Goal: Transaction & Acquisition: Purchase product/service

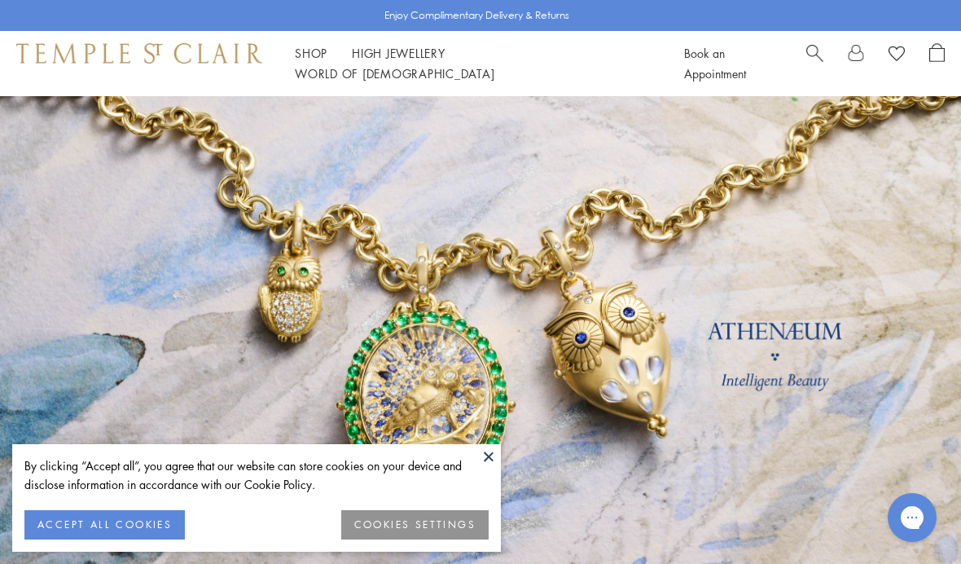
click at [110, 528] on button "ACCEPT ALL COOKIES" at bounding box center [104, 524] width 160 height 29
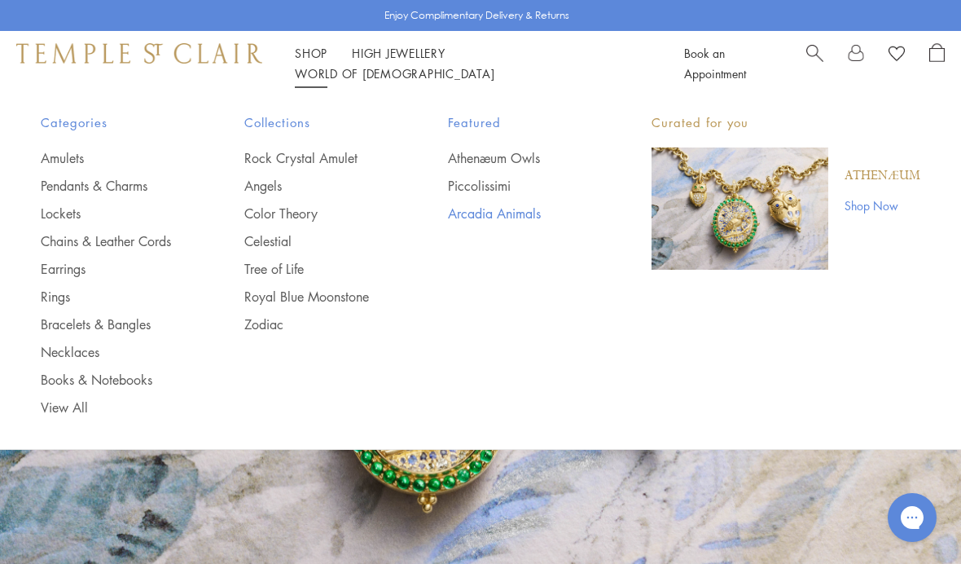
click at [463, 217] on link "Arcadia Animals" at bounding box center [517, 213] width 138 height 18
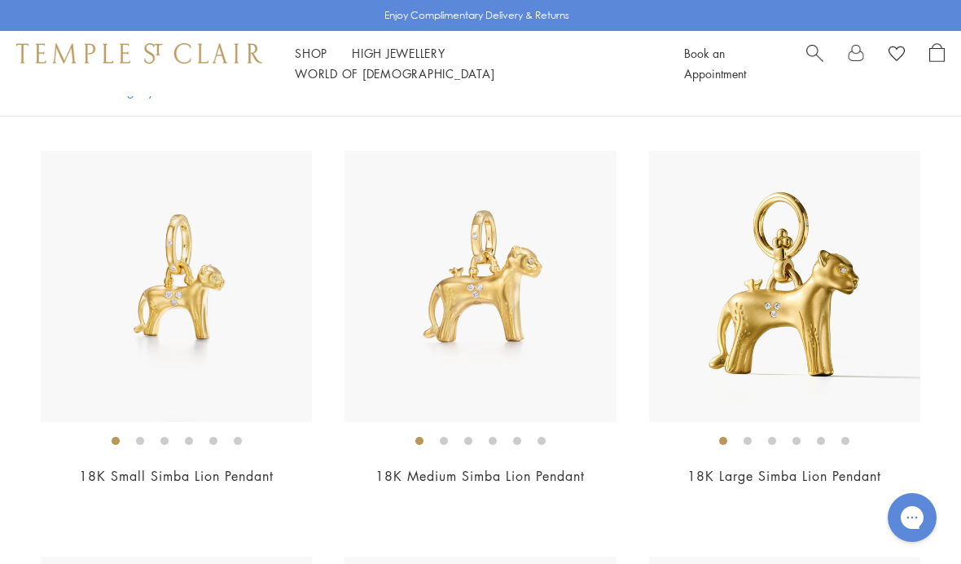
scroll to position [366, 0]
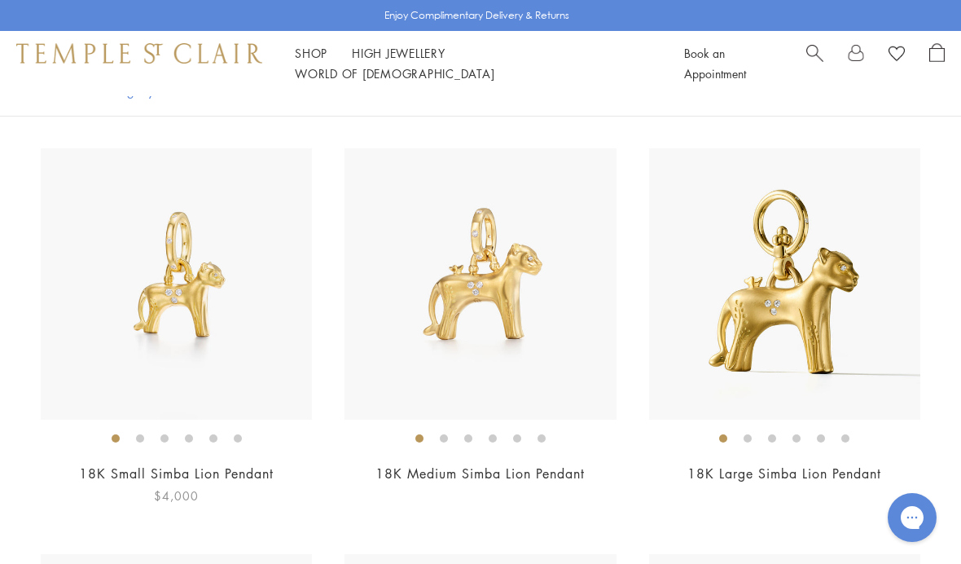
click at [160, 318] on img at bounding box center [176, 283] width 271 height 271
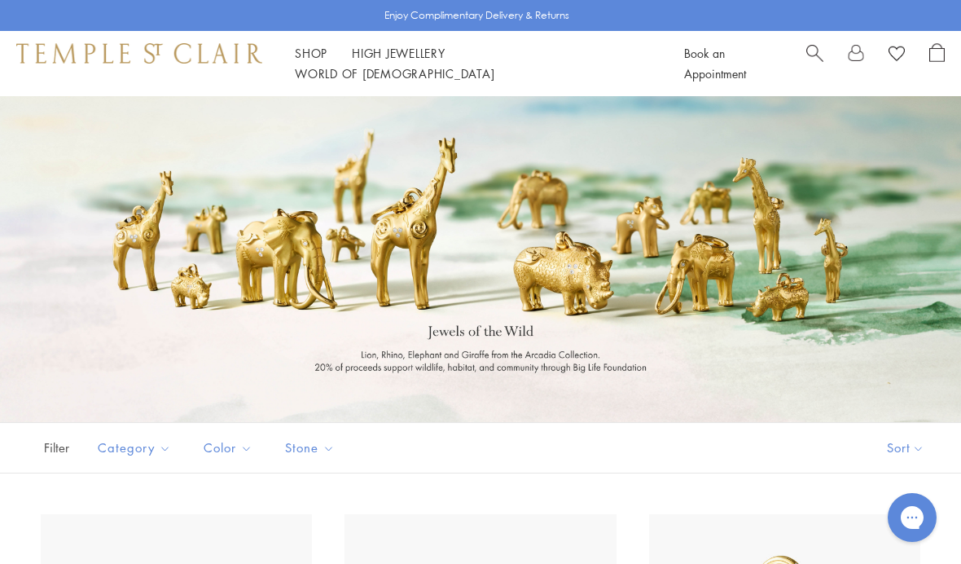
scroll to position [424, 0]
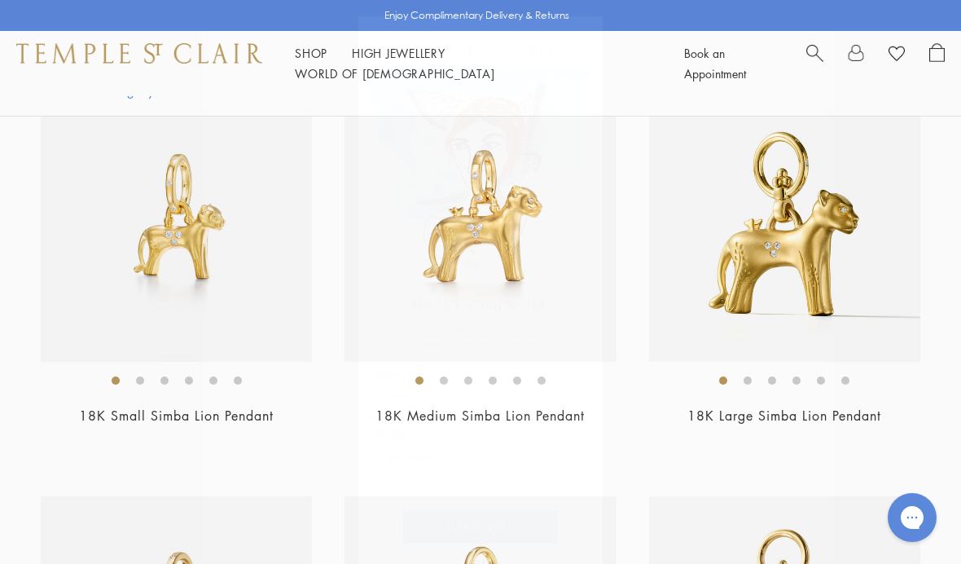
click at [588, 40] on circle "Close dialog" at bounding box center [584, 35] width 20 height 20
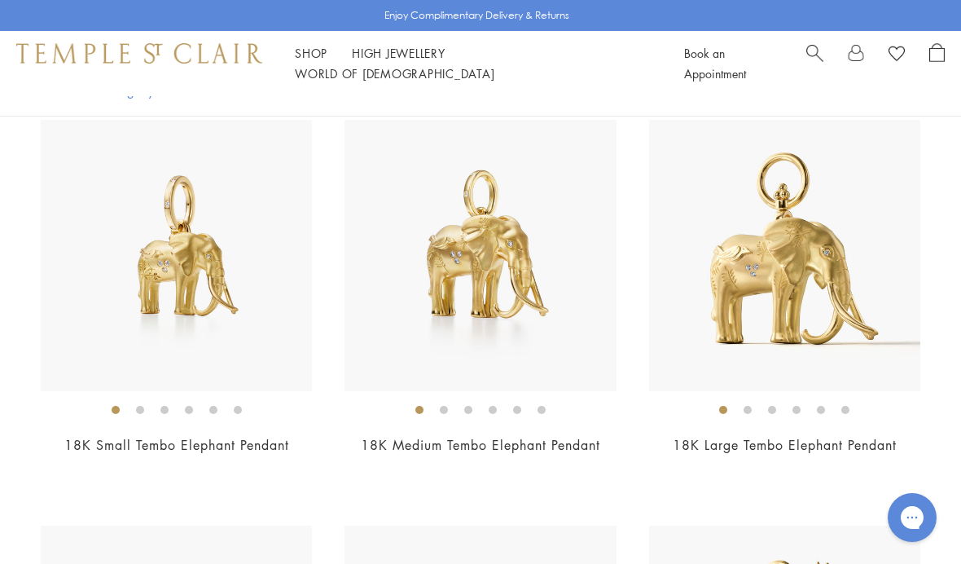
scroll to position [809, 0]
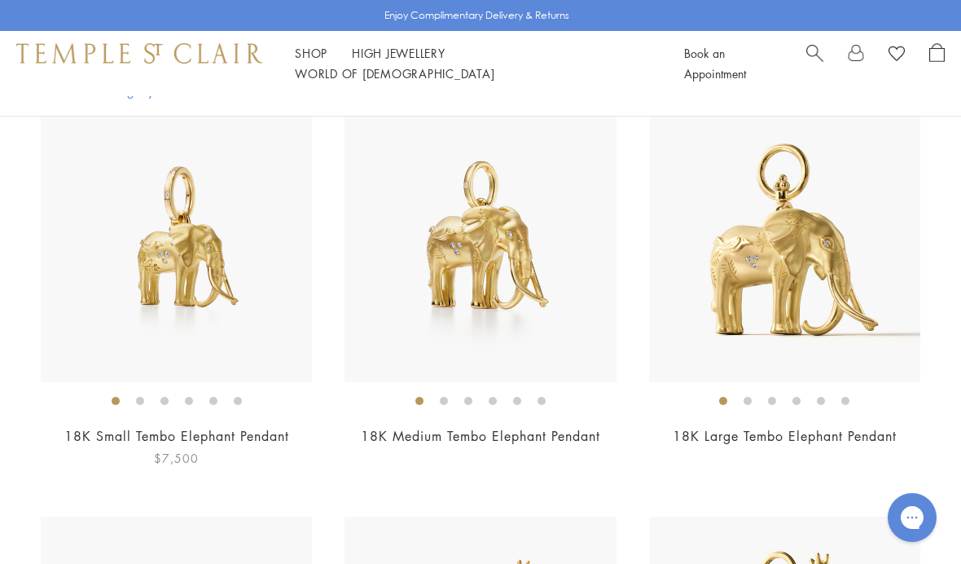
click at [177, 288] on img at bounding box center [176, 246] width 271 height 271
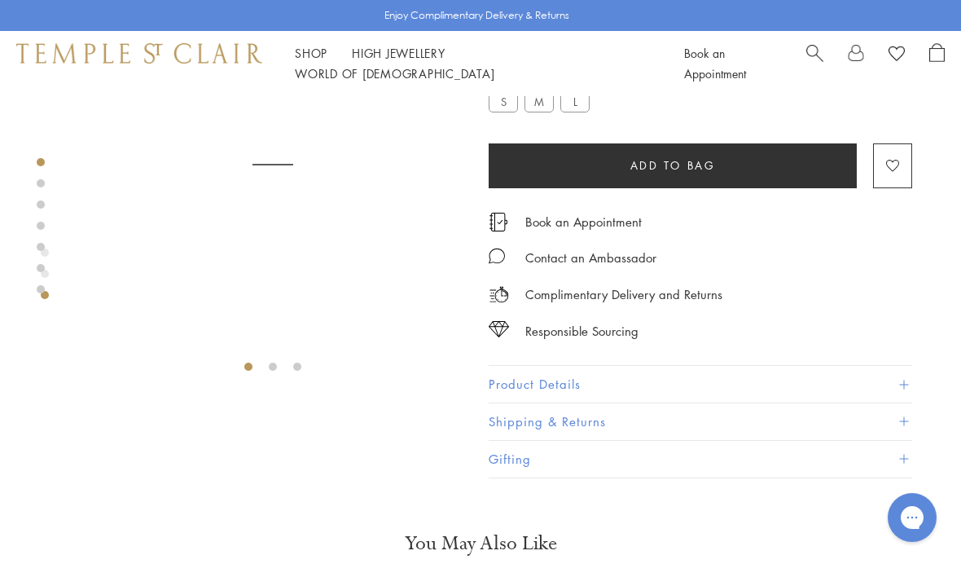
scroll to position [122, 0]
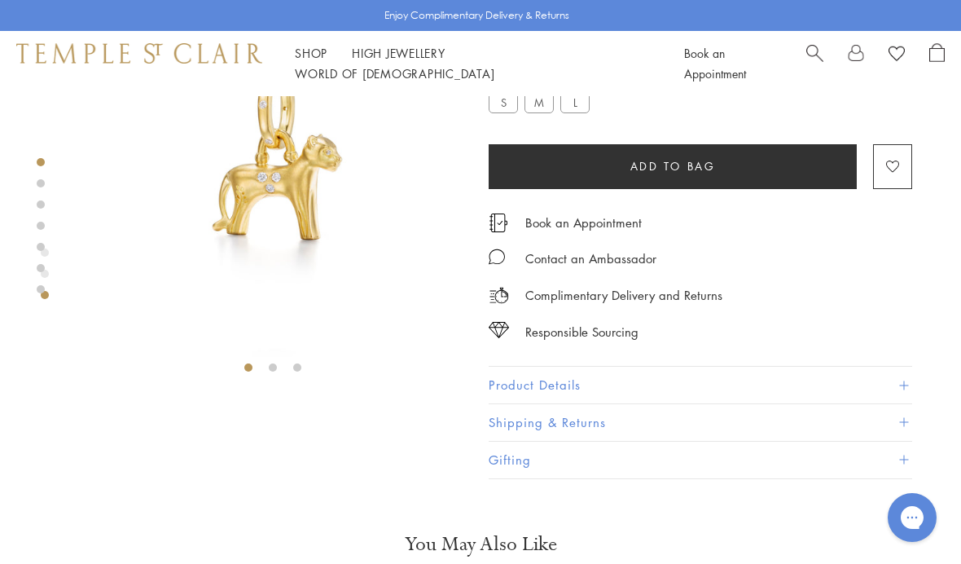
click at [550, 371] on button "Product Details" at bounding box center [701, 385] width 424 height 37
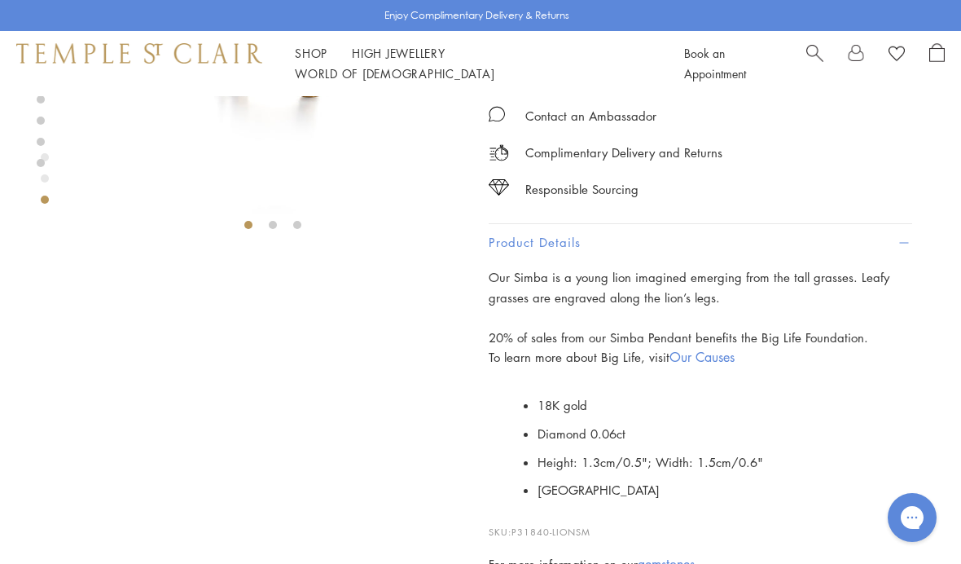
scroll to position [266, 0]
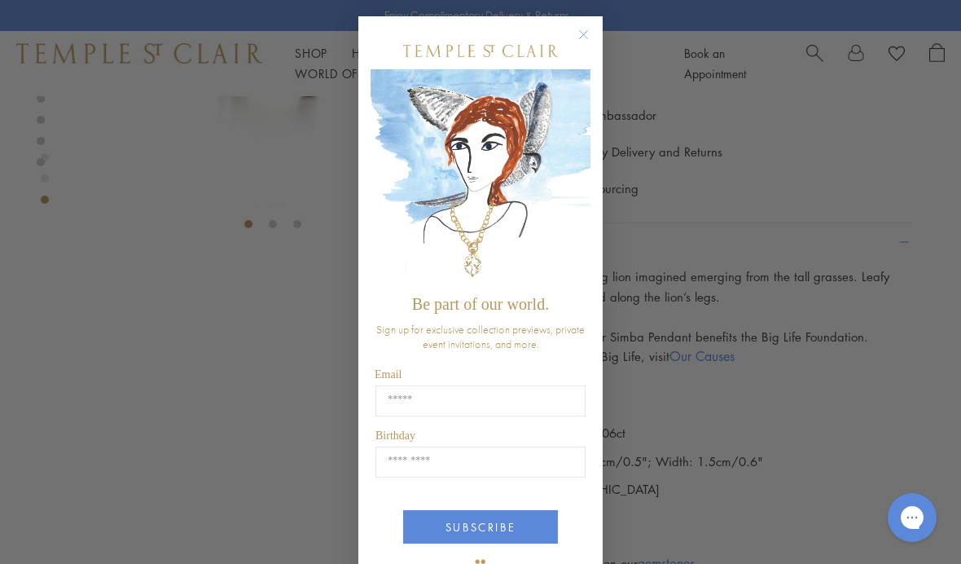
click at [582, 35] on circle "Close dialog" at bounding box center [584, 35] width 20 height 20
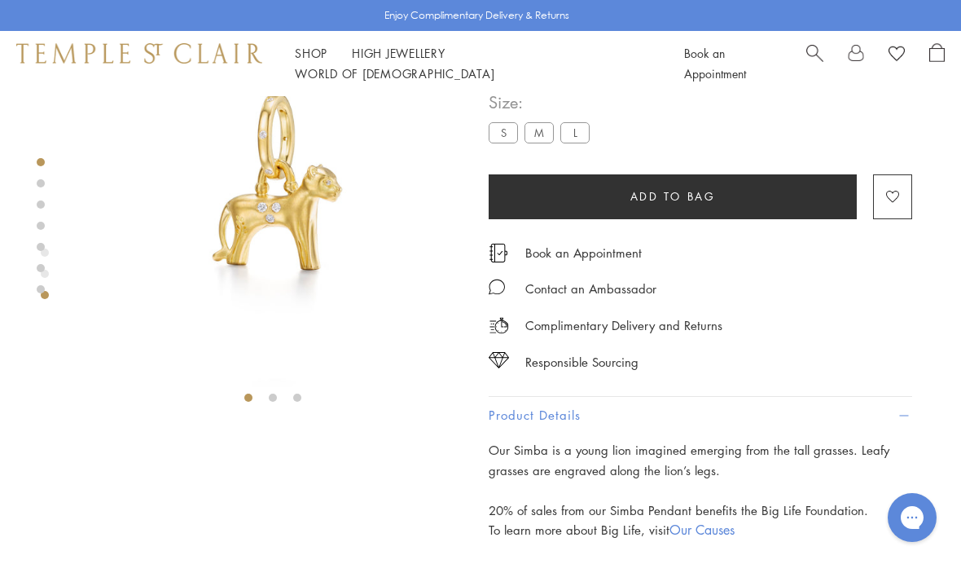
scroll to position [95, 0]
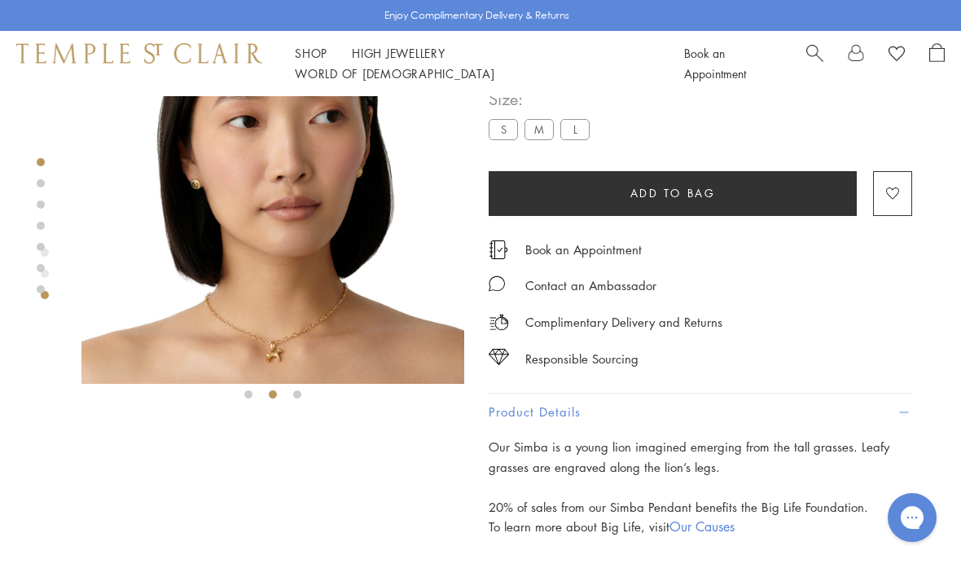
click at [194, 316] on img at bounding box center [272, 192] width 383 height 383
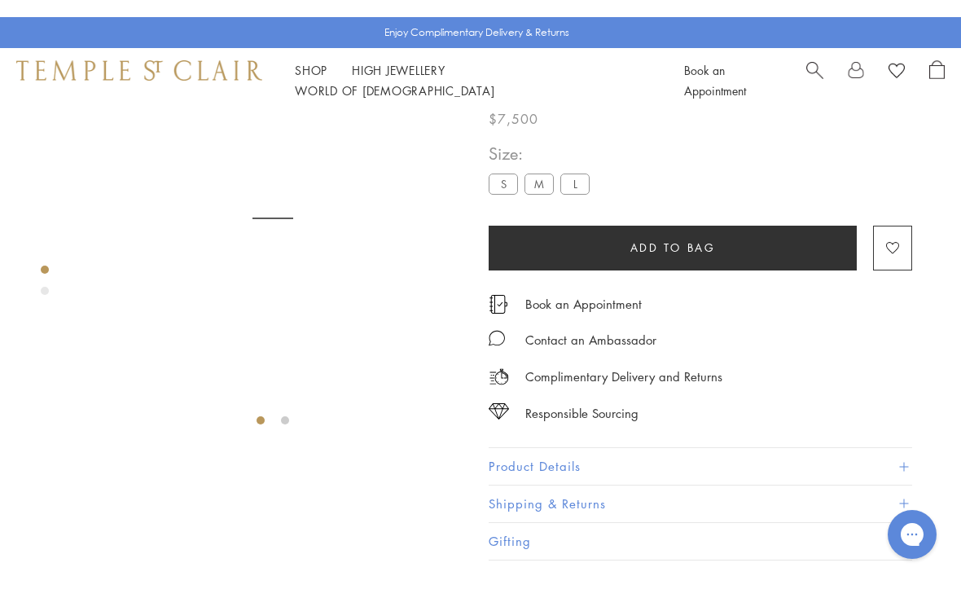
scroll to position [96, 0]
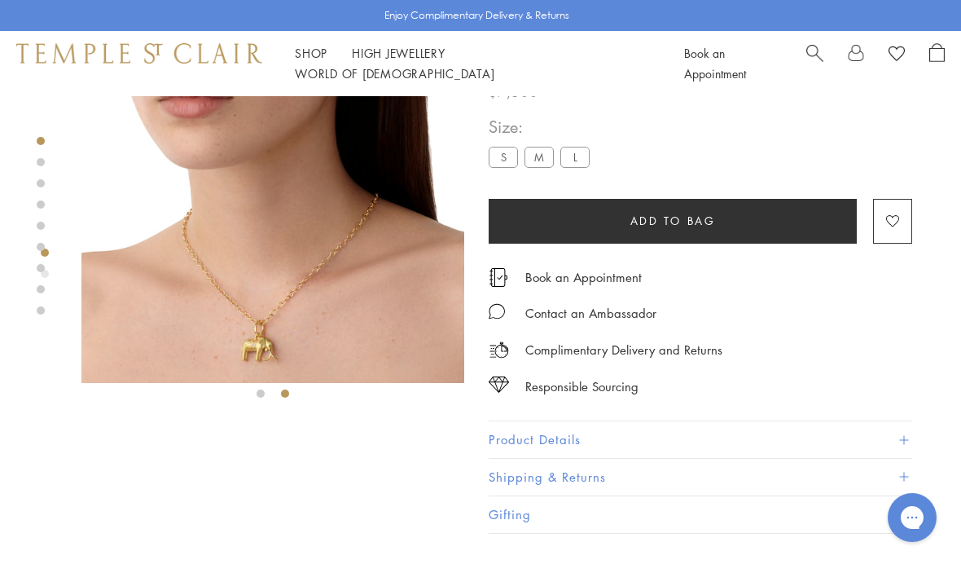
click at [521, 151] on ul "S M L" at bounding box center [543, 159] width 108 height 24
click at [538, 160] on label "M" at bounding box center [539, 157] width 29 height 20
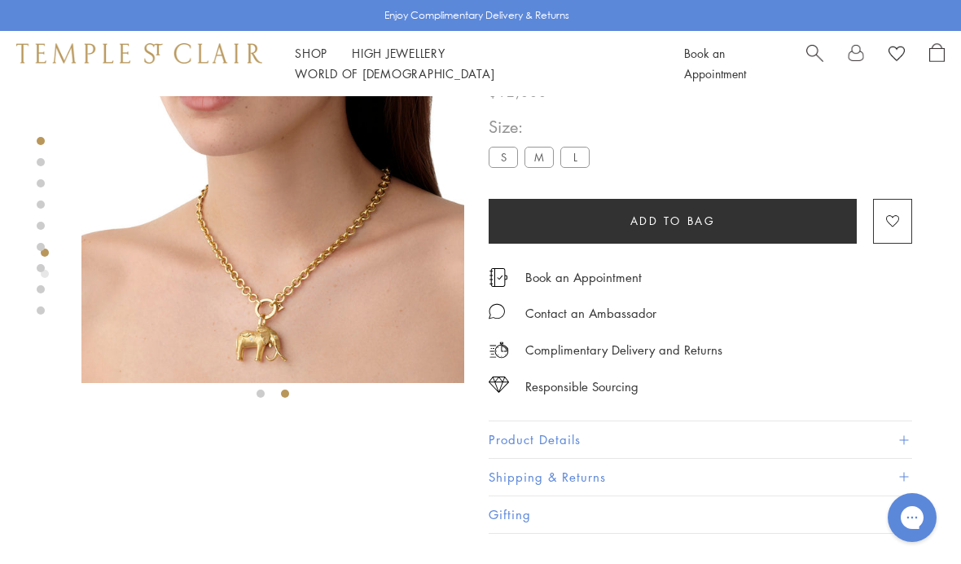
click at [578, 149] on label "L" at bounding box center [574, 157] width 29 height 20
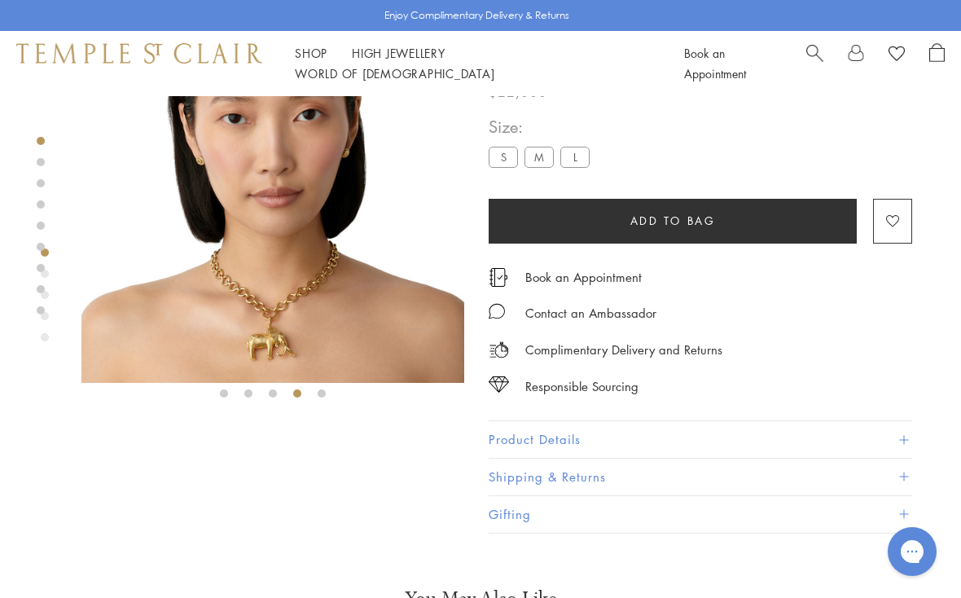
click at [542, 154] on label "M" at bounding box center [539, 157] width 29 height 20
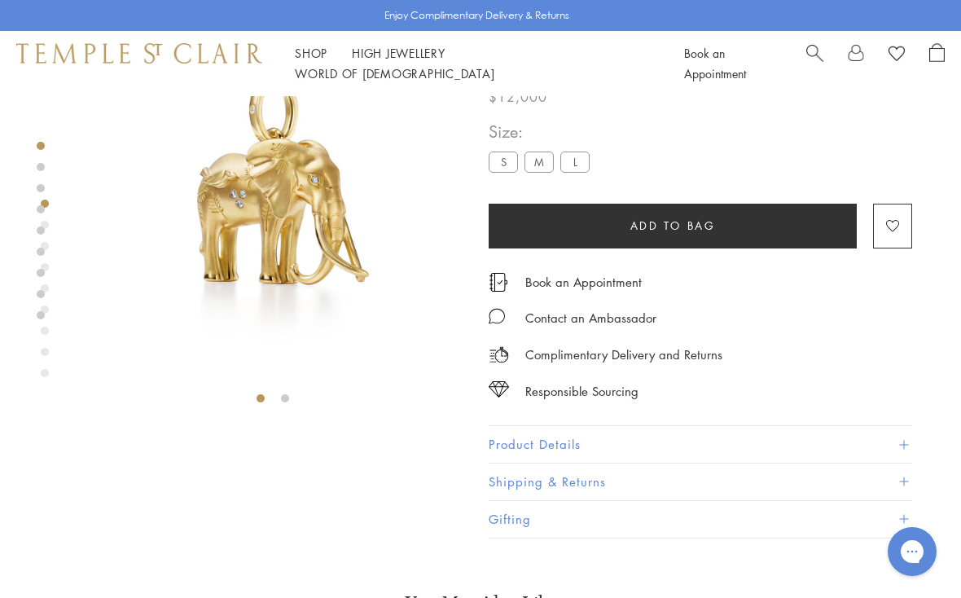
scroll to position [92, 0]
